Goal: Task Accomplishment & Management: Use online tool/utility

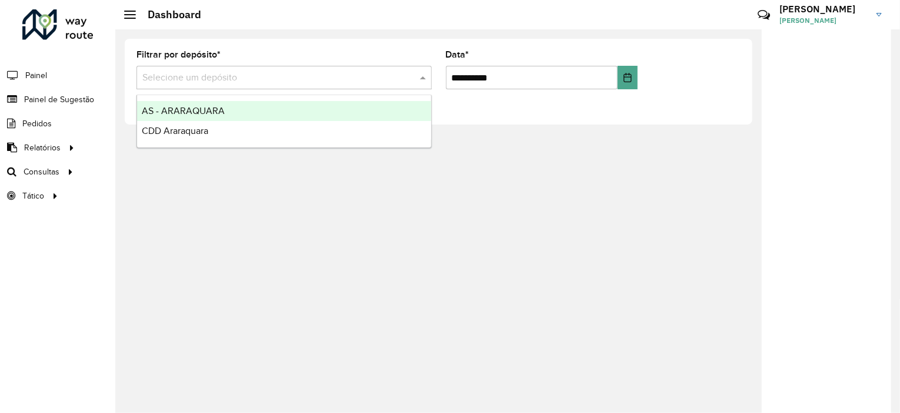
click at [259, 77] on input "text" at bounding box center [272, 78] width 260 height 14
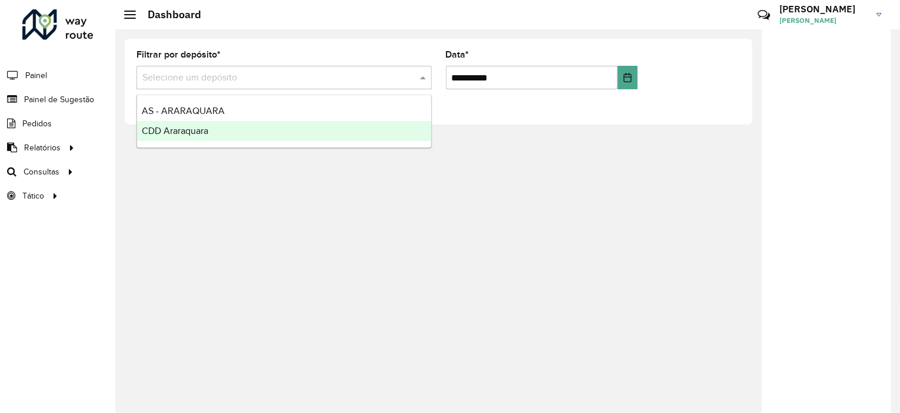
click at [249, 136] on div "CDD Araraquara" at bounding box center [284, 131] width 294 height 20
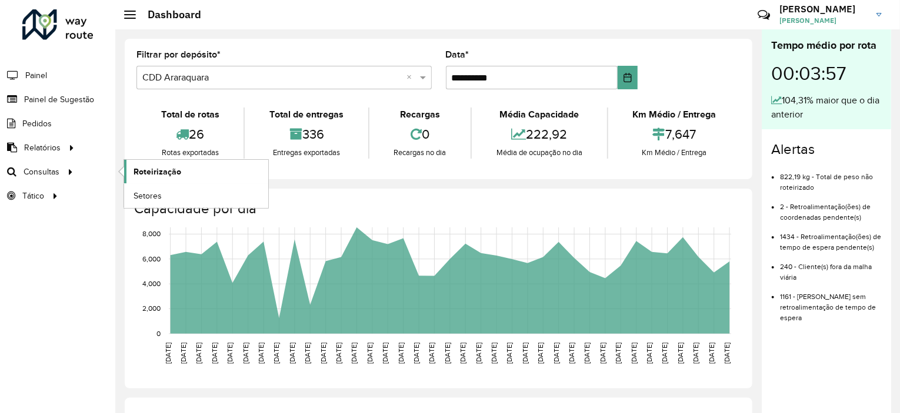
click at [163, 167] on span "Roteirização" at bounding box center [157, 172] width 48 height 12
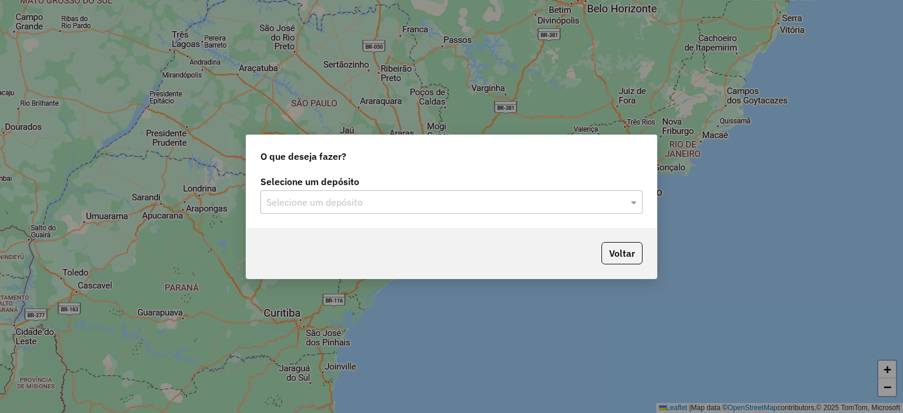
click at [329, 208] on input "text" at bounding box center [439, 203] width 347 height 14
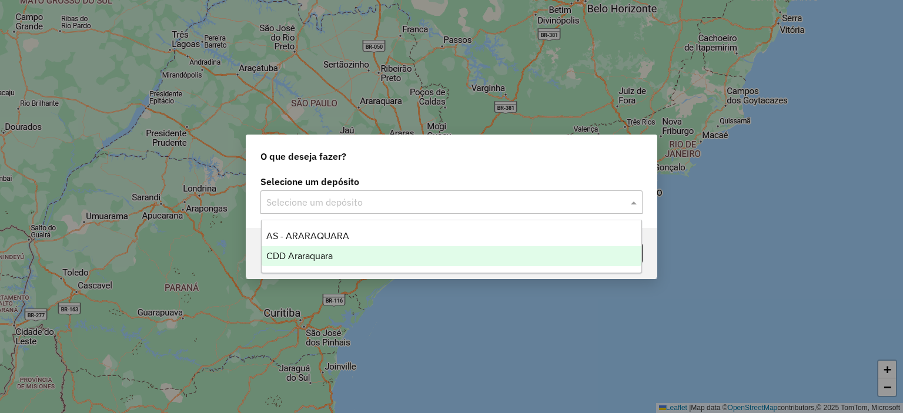
click at [329, 258] on span "CDD Araraquara" at bounding box center [299, 256] width 66 height 10
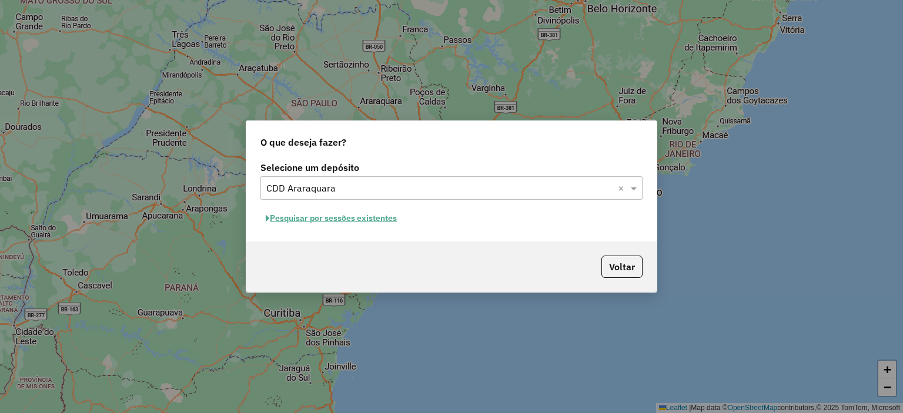
click at [375, 221] on button "Pesquisar por sessões existentes" at bounding box center [332, 218] width 142 height 18
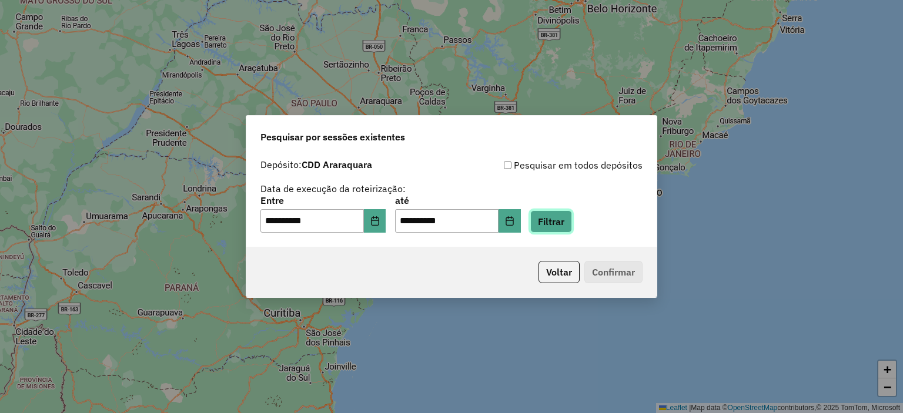
click at [558, 225] on button "Filtrar" at bounding box center [551, 222] width 42 height 22
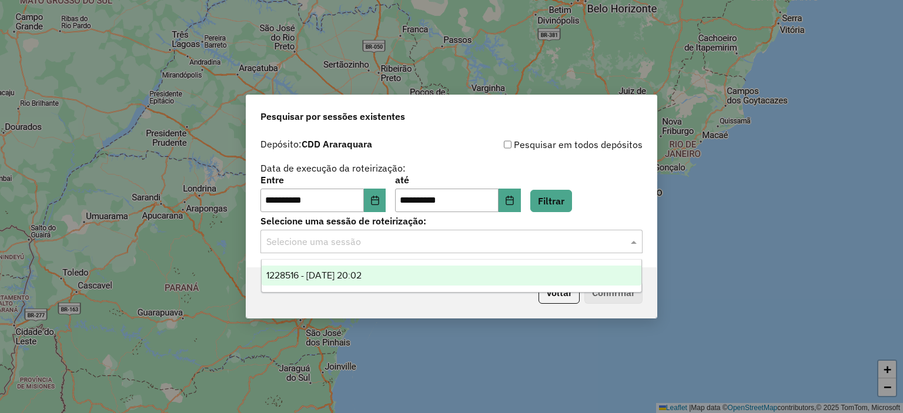
click at [460, 242] on input "text" at bounding box center [439, 242] width 347 height 14
click at [403, 276] on div "1228516 - [DATE] 20:02" at bounding box center [452, 276] width 380 height 20
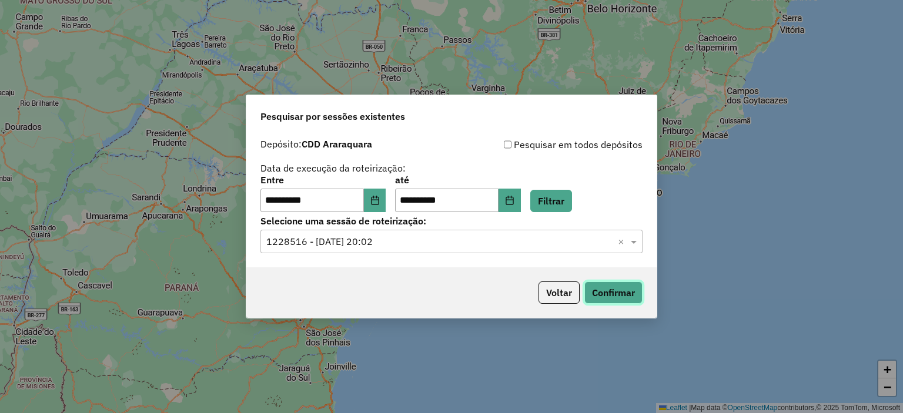
click at [620, 295] on button "Confirmar" at bounding box center [614, 293] width 58 height 22
click at [618, 295] on button "Confirmar" at bounding box center [614, 293] width 58 height 22
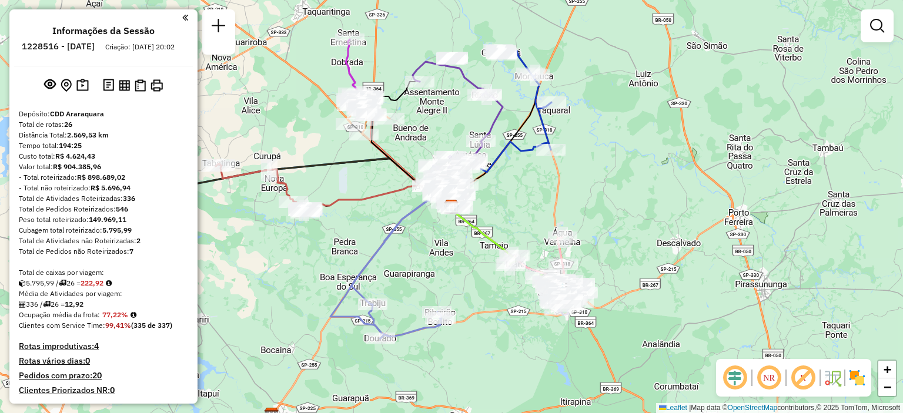
click at [76, 46] on h6 "1228516 - 12/08/2025" at bounding box center [58, 46] width 73 height 11
copy h6 "1228516"
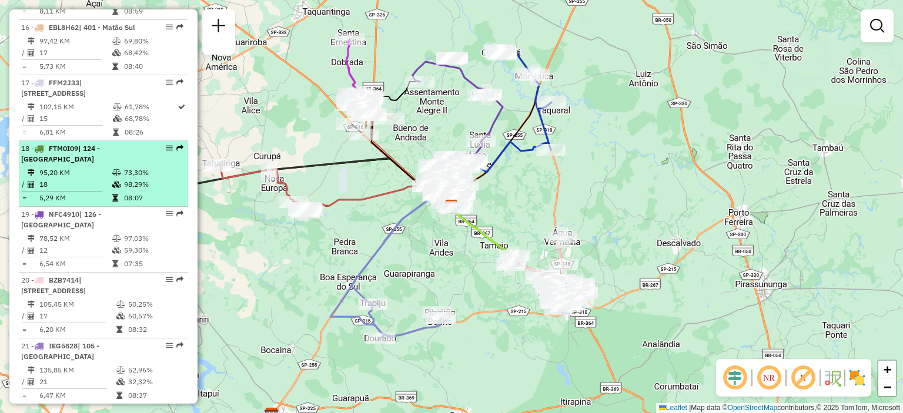
scroll to position [1529, 0]
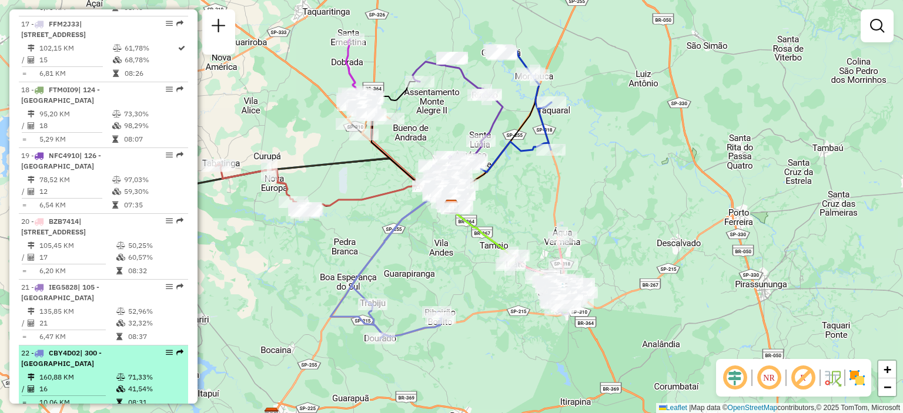
click at [89, 348] on div "22 - CBY4D02 | 300 - Ribeirão Bonito" at bounding box center [83, 358] width 125 height 21
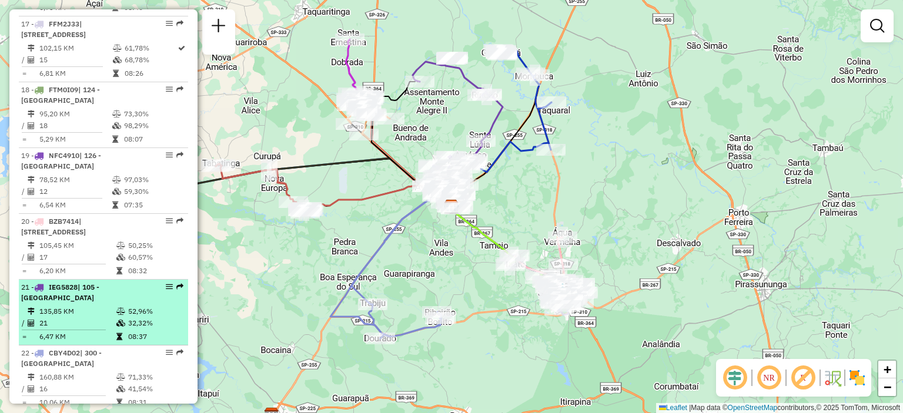
select select "**********"
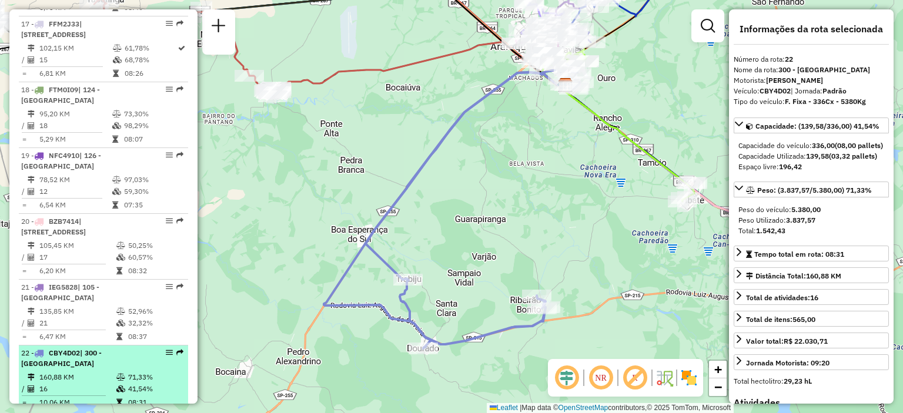
drag, startPoint x: 104, startPoint y: 299, endPoint x: 96, endPoint y: 295, distance: 7.9
click at [96, 346] on li "22 - CBY4D02 | 300 - Ribeirão Bonito 160,88 KM 71,33% / 16 41,54% = 10,06 KM 08…" at bounding box center [103, 379] width 169 height 66
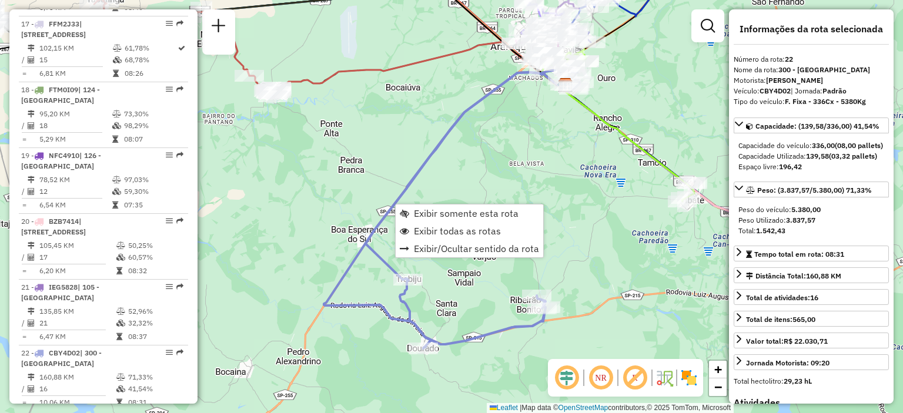
scroll to position [1788, 0]
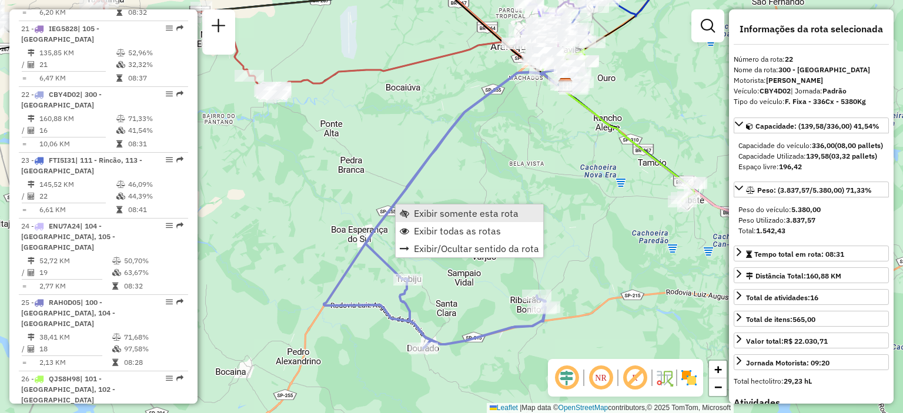
click at [409, 209] on link "Exibir somente esta rota" at bounding box center [470, 214] width 148 height 18
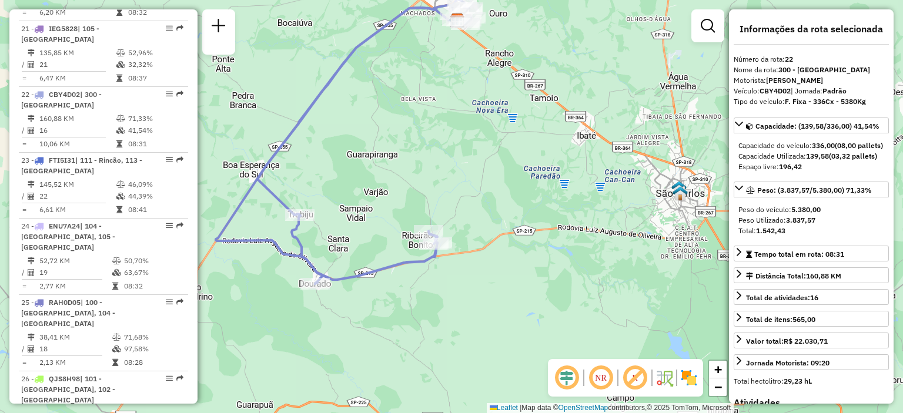
drag, startPoint x: 525, startPoint y: 168, endPoint x: 508, endPoint y: 121, distance: 50.2
click at [508, 121] on div "Janela de atendimento Grade de atendimento Capacidade Transportadoras Veículos …" at bounding box center [451, 206] width 903 height 413
